Goal: Transaction & Acquisition: Obtain resource

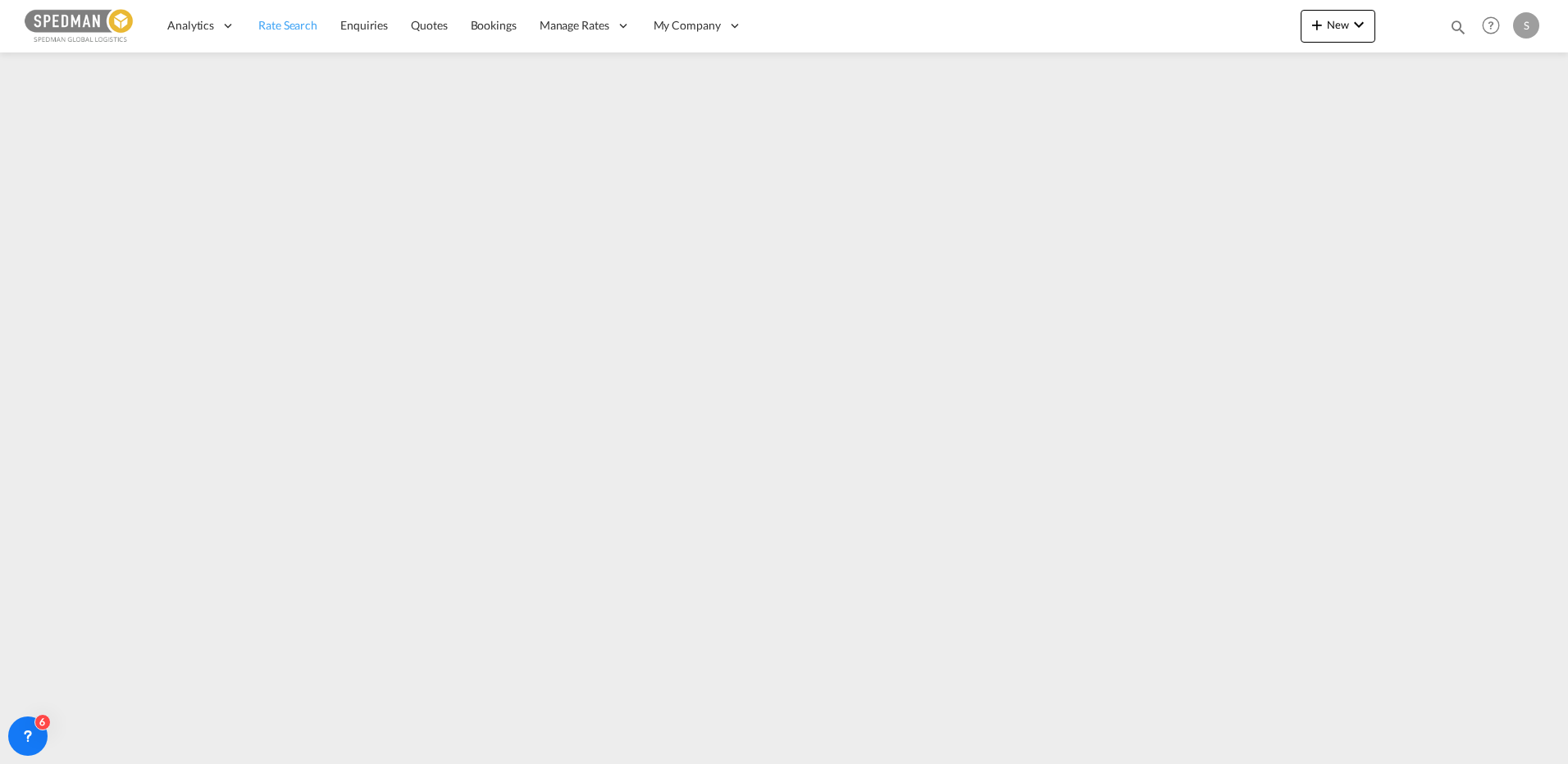
click at [280, 37] on link "Rate Search" at bounding box center [288, 25] width 82 height 53
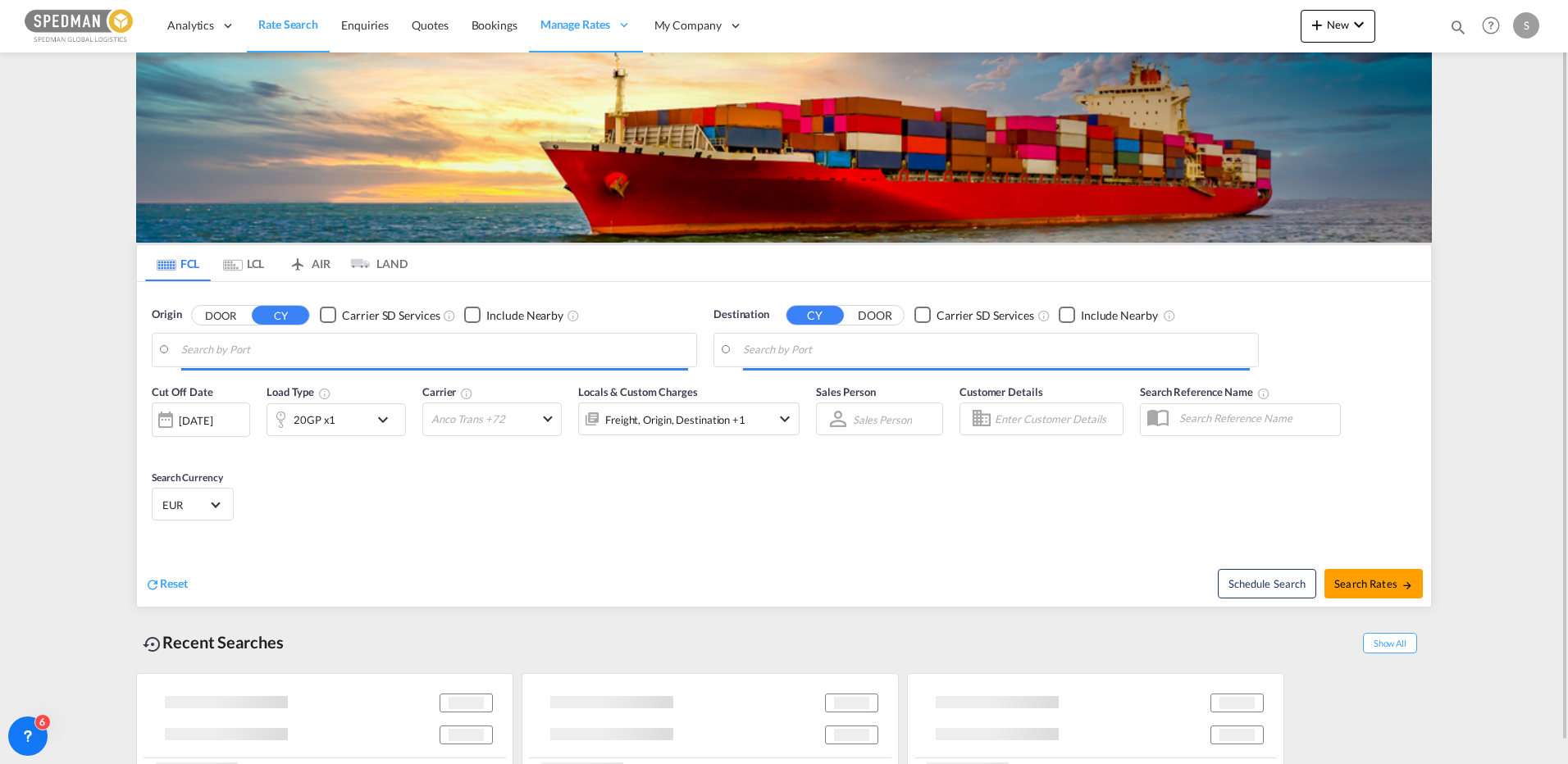
type input "[GEOGRAPHIC_DATA], [GEOGRAPHIC_DATA]"
type input "Jeddah, SAJED"
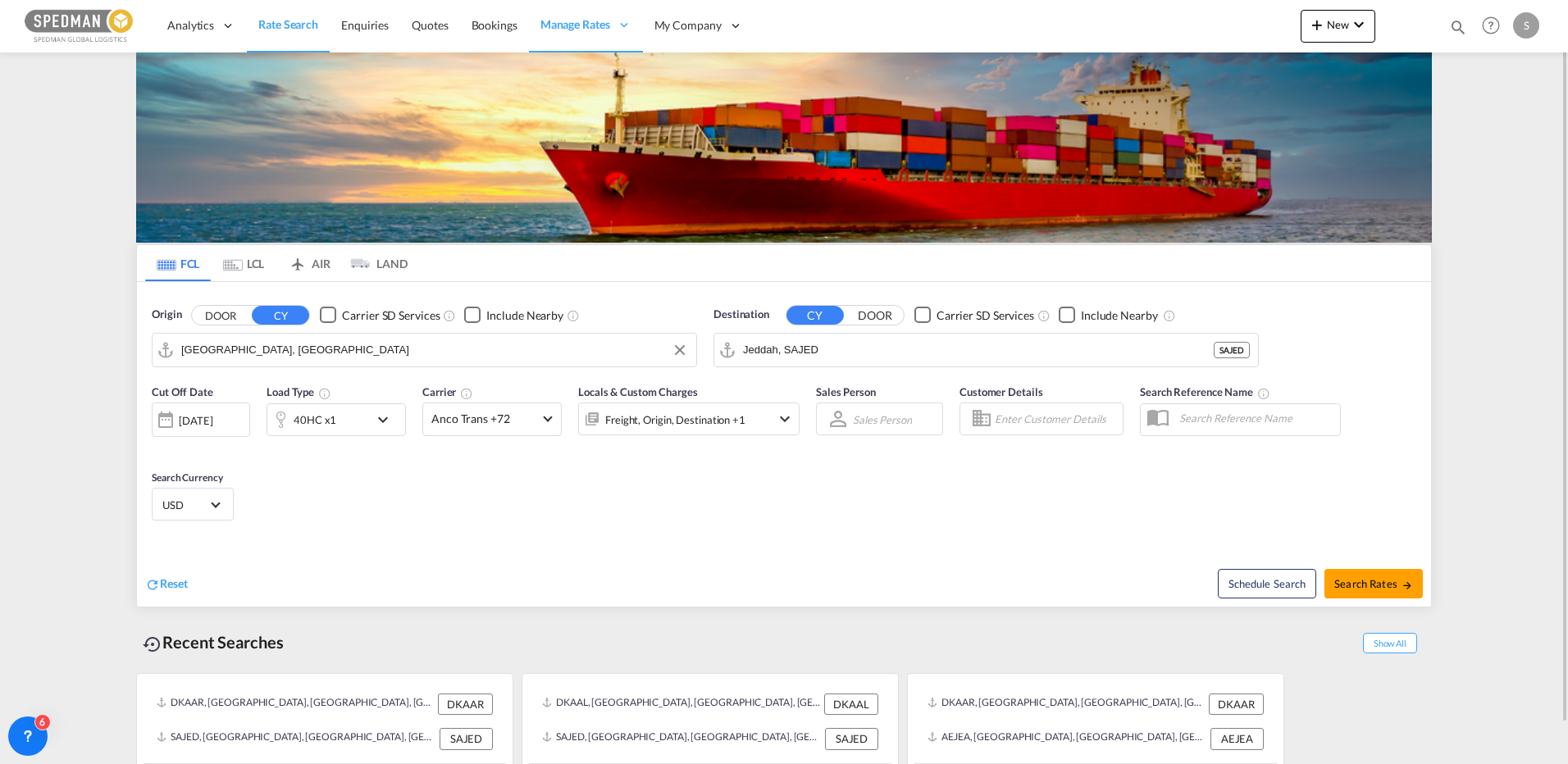
click at [353, 338] on input "[GEOGRAPHIC_DATA], [GEOGRAPHIC_DATA]" at bounding box center [434, 350] width 507 height 24
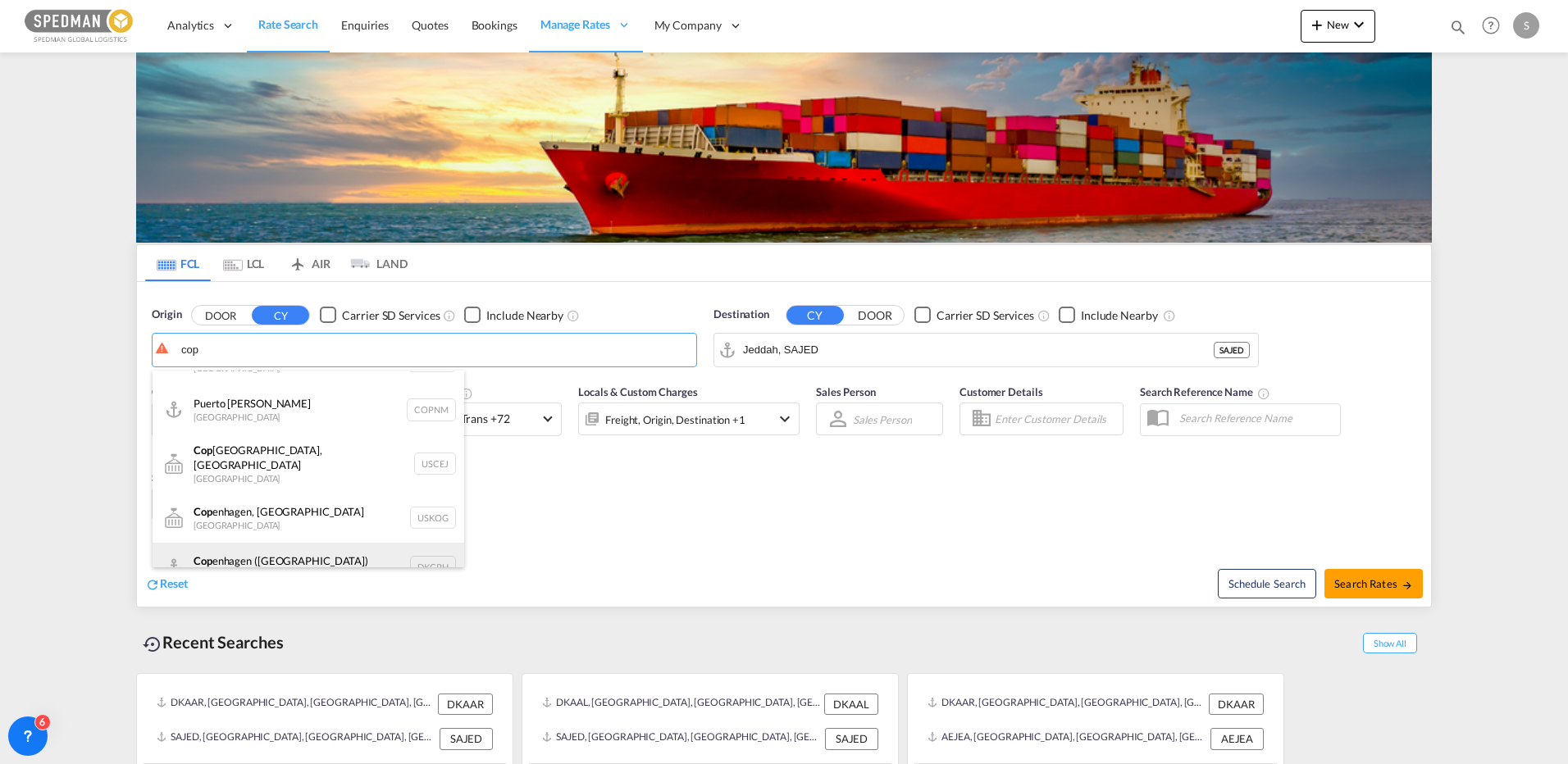
scroll to position [49, 0]
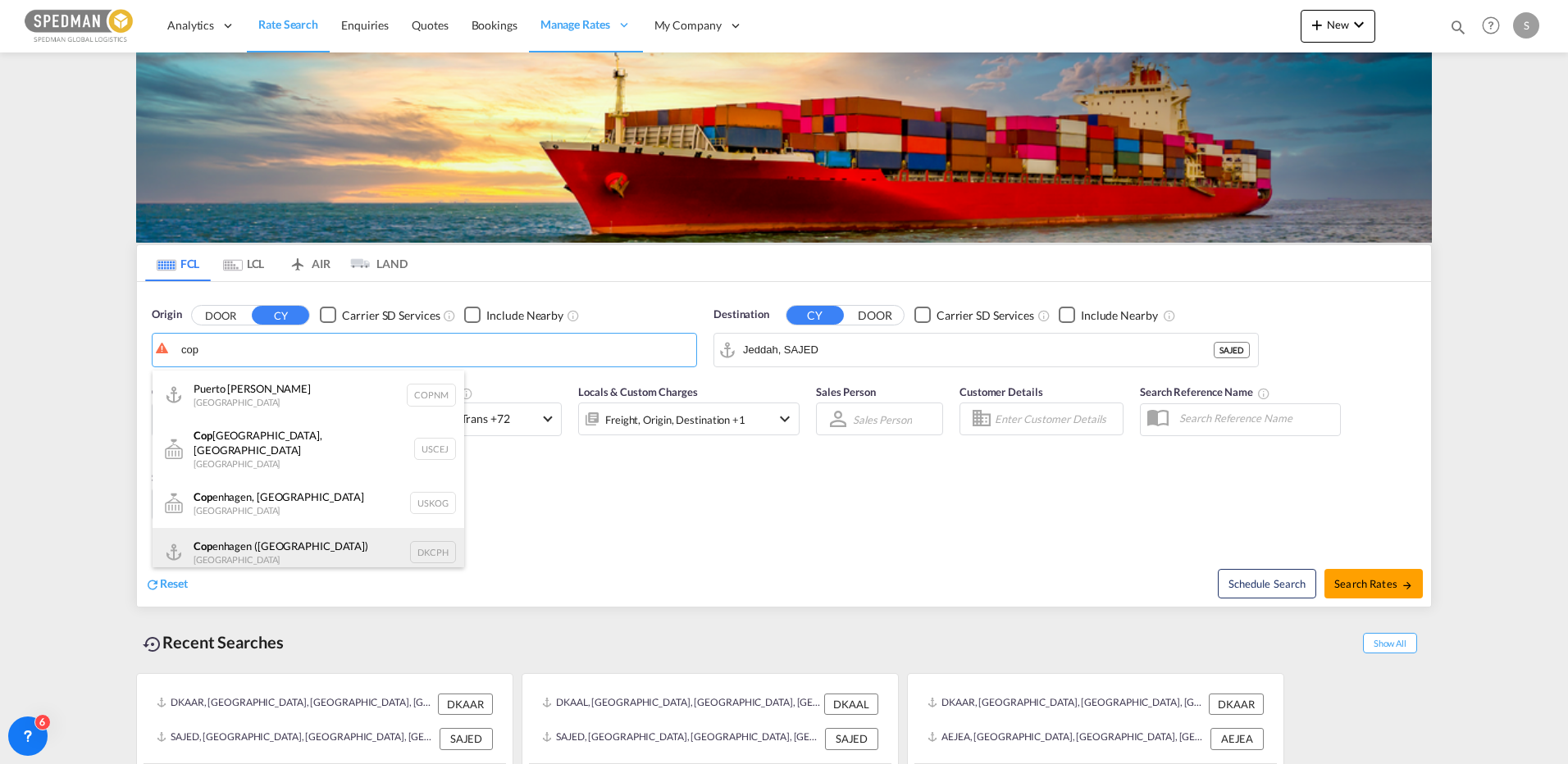
click at [271, 540] on div "Cop enhagen ([GEOGRAPHIC_DATA]) Denmark DKCPH" at bounding box center [308, 552] width 312 height 49
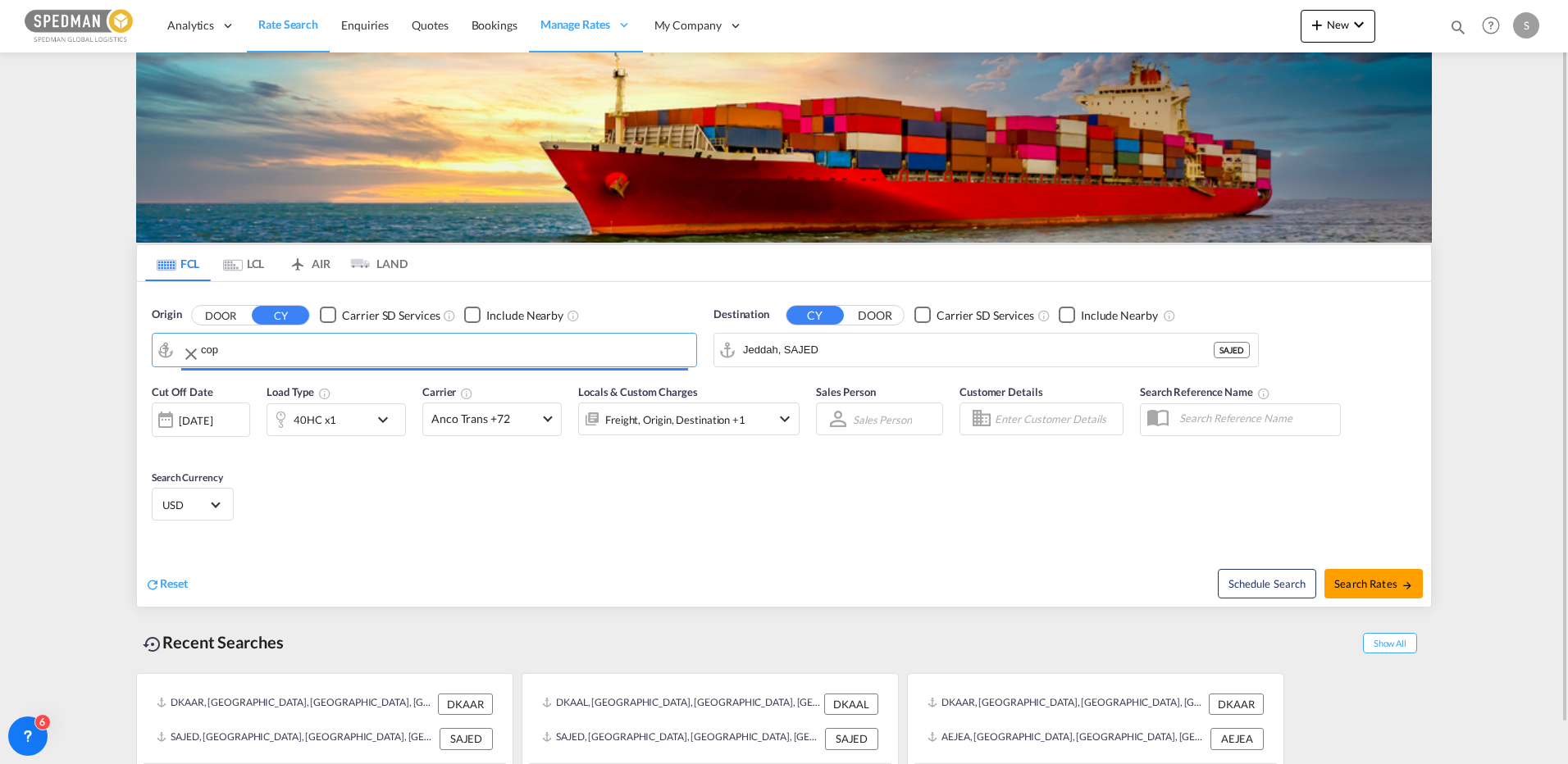
type input "[GEOGRAPHIC_DATA] ([GEOGRAPHIC_DATA]), DKCPH"
click at [861, 352] on input "Jeddah, SAJED" at bounding box center [997, 350] width 507 height 24
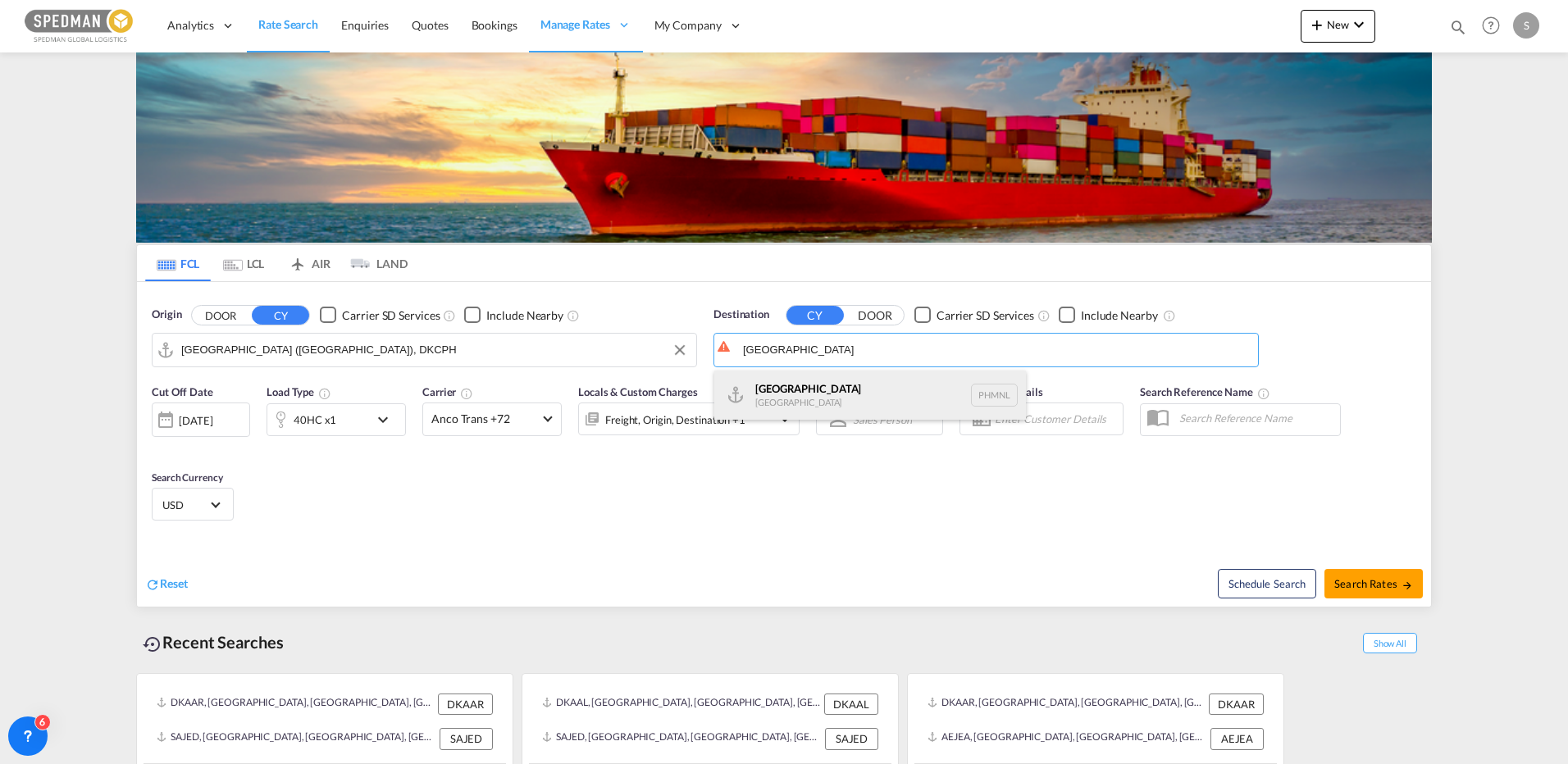
click at [808, 382] on div "[GEOGRAPHIC_DATA] [GEOGRAPHIC_DATA] PHMNL" at bounding box center [870, 395] width 312 height 49
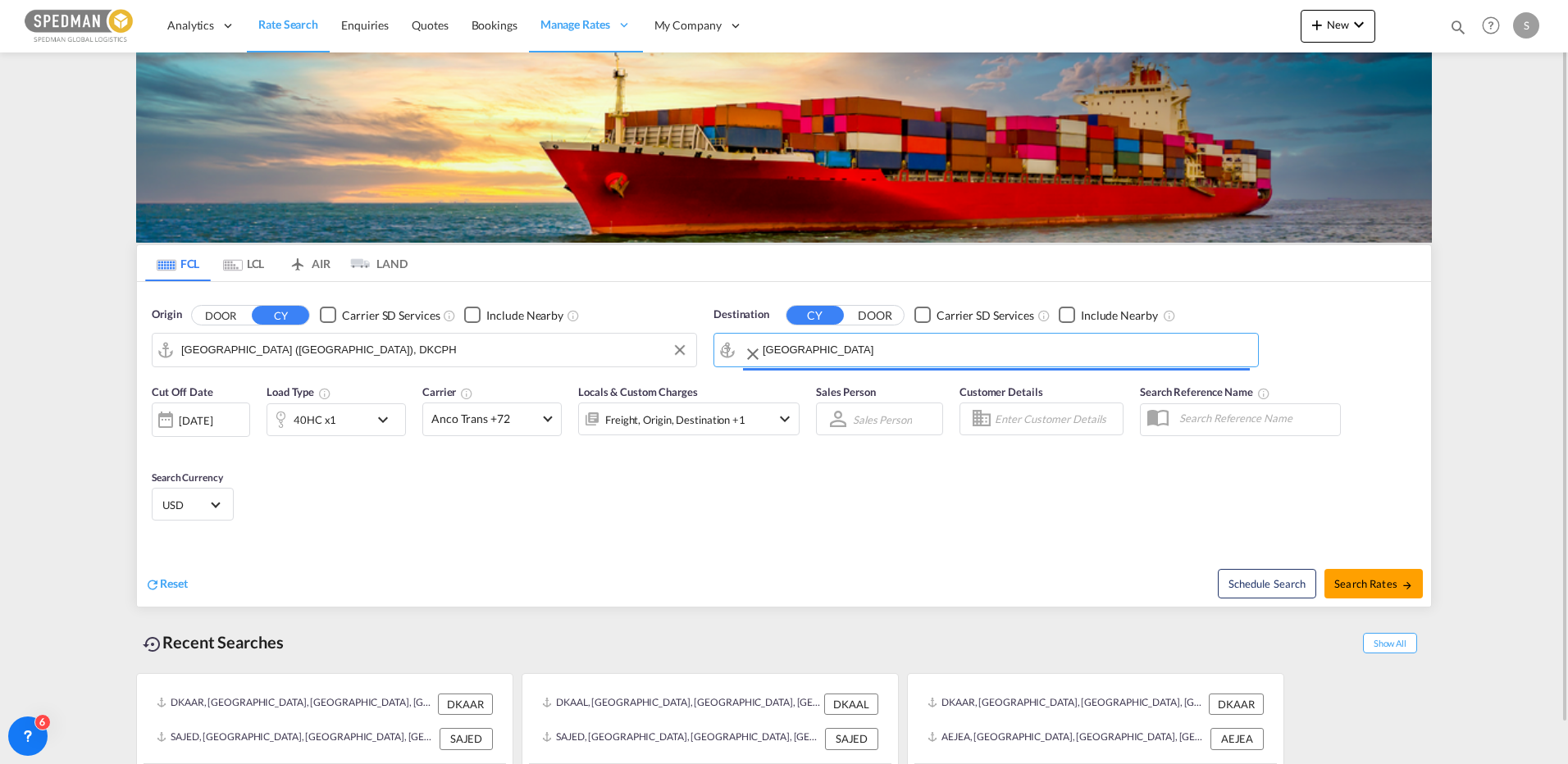
type input "[GEOGRAPHIC_DATA], PHMNL"
click at [1357, 589] on span "Search Rates" at bounding box center [1374, 584] width 79 height 14
type input "DKCPH to PHMNL / [DATE]"
